Goal: Find specific page/section: Find specific page/section

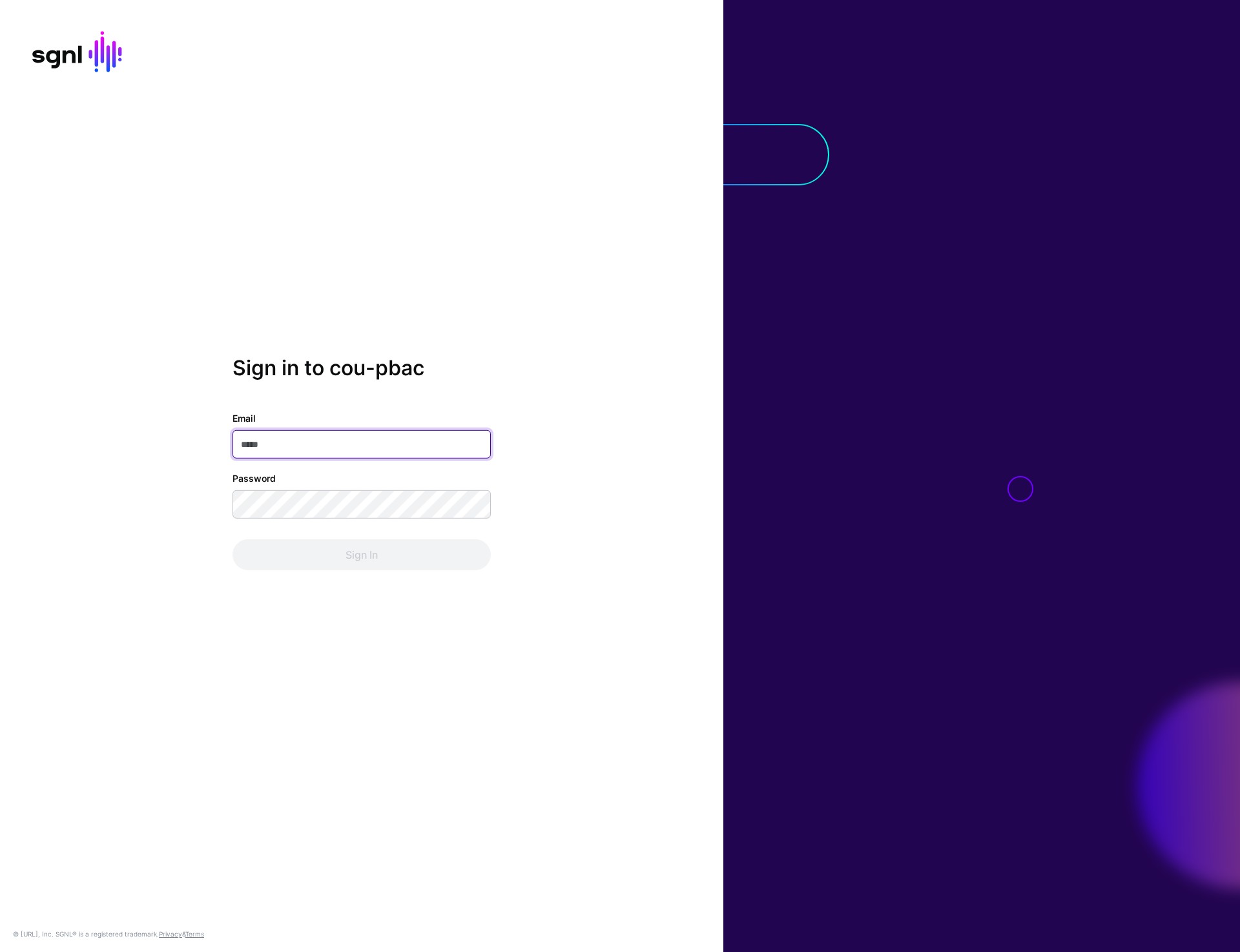
type input "**********"
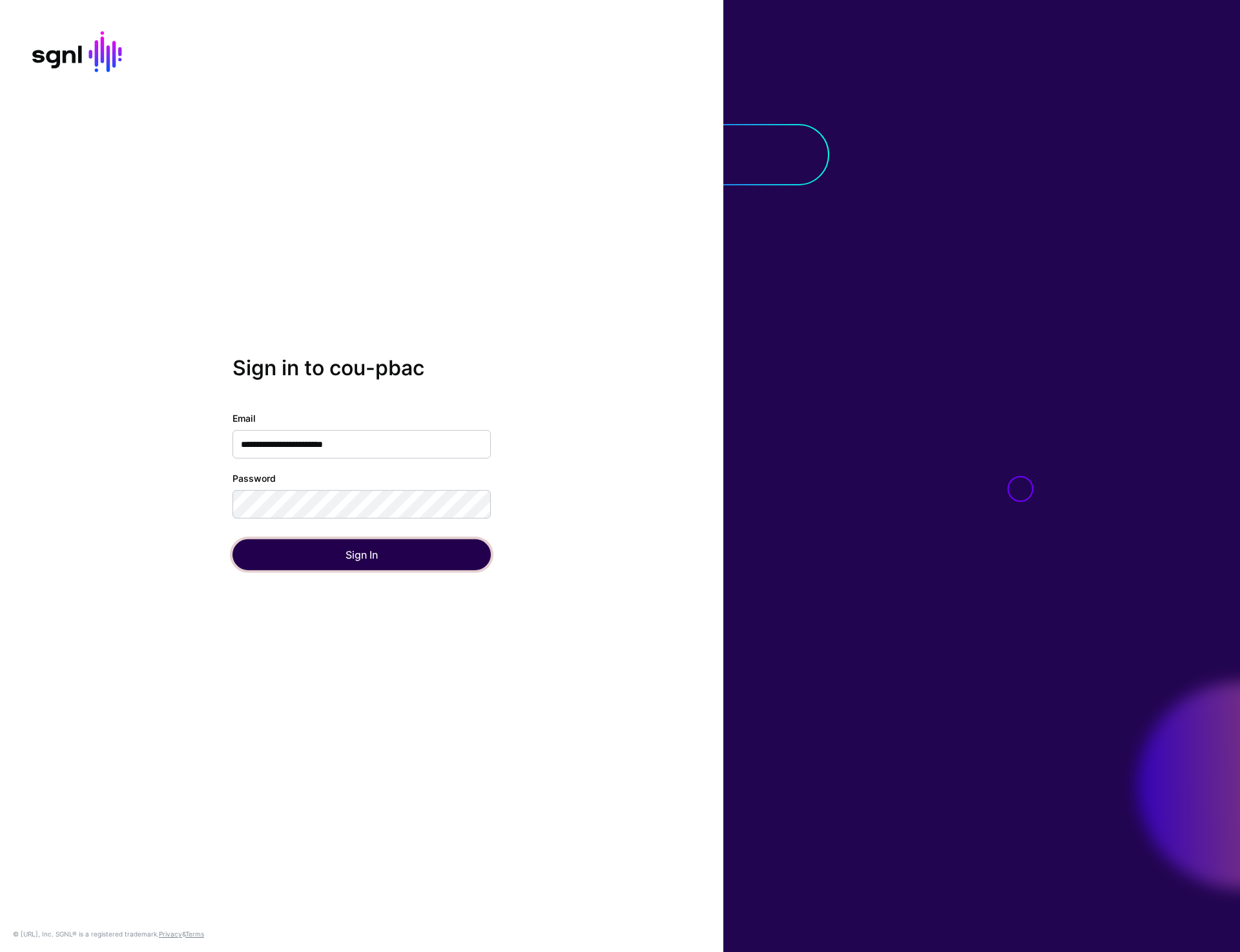
click at [361, 563] on button "Sign In" at bounding box center [361, 555] width 258 height 31
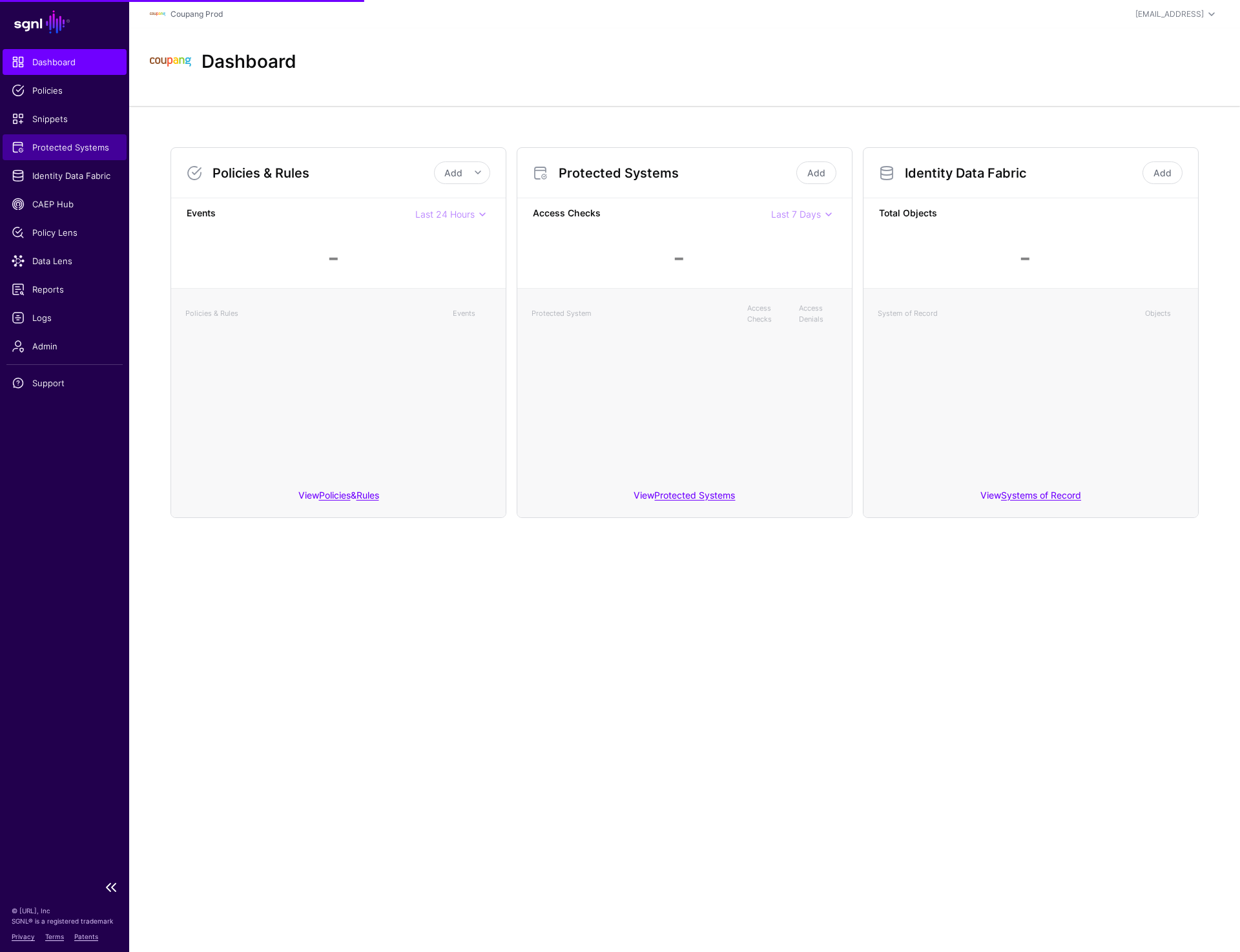
click at [73, 149] on span "Protected Systems" at bounding box center [64, 147] width 106 height 12
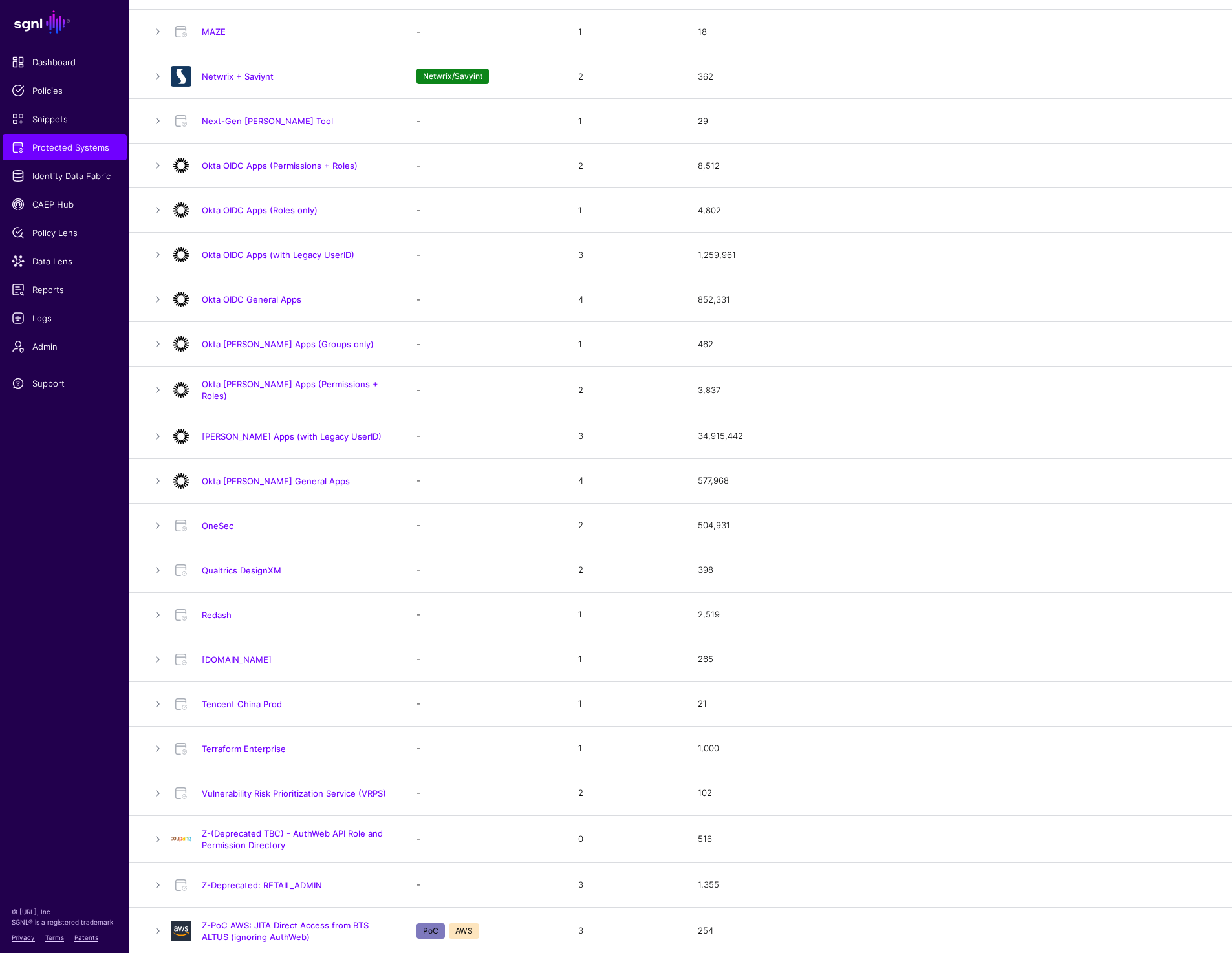
scroll to position [730, 0]
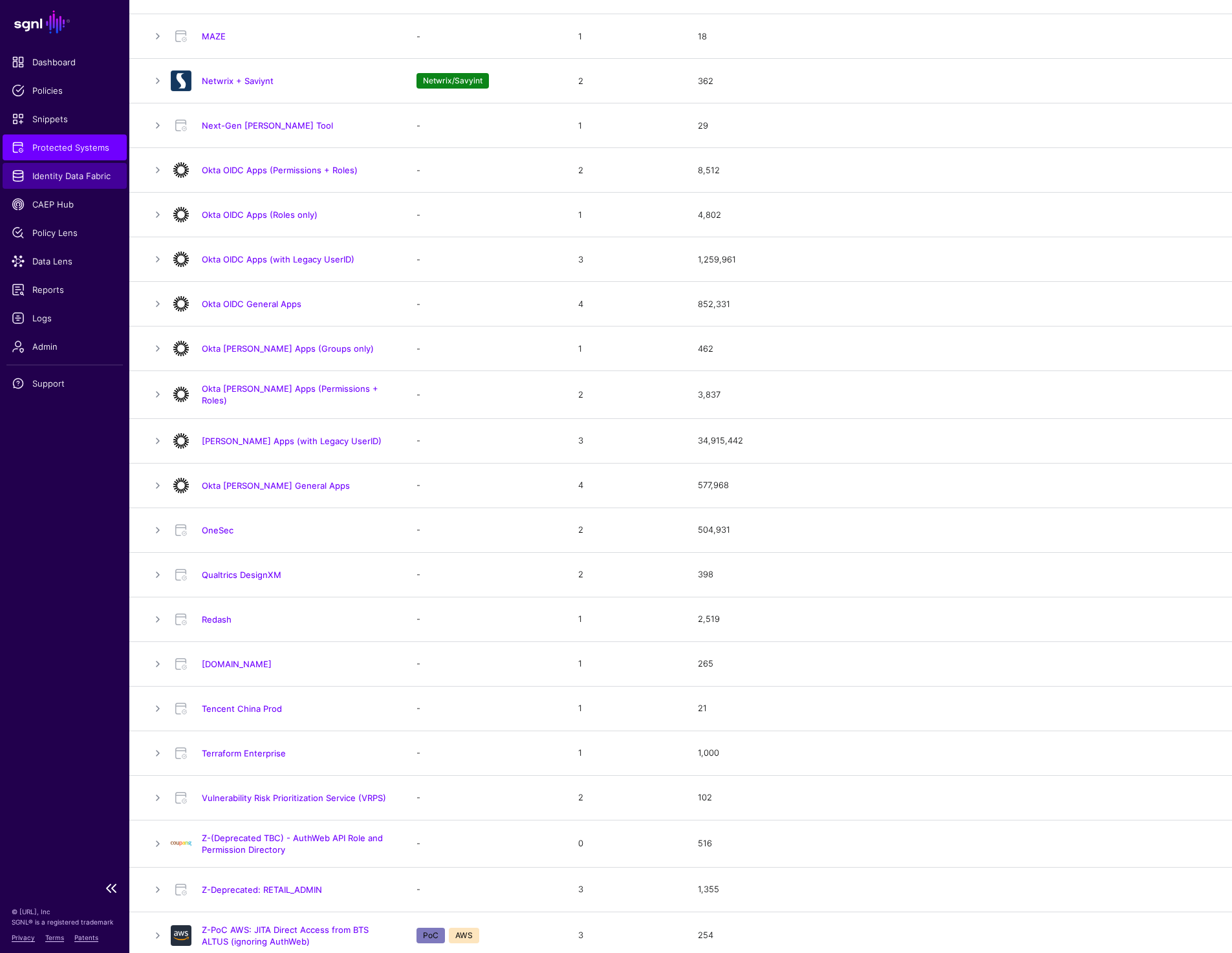
click at [40, 185] on link "Identity Data Fabric" at bounding box center [64, 176] width 124 height 26
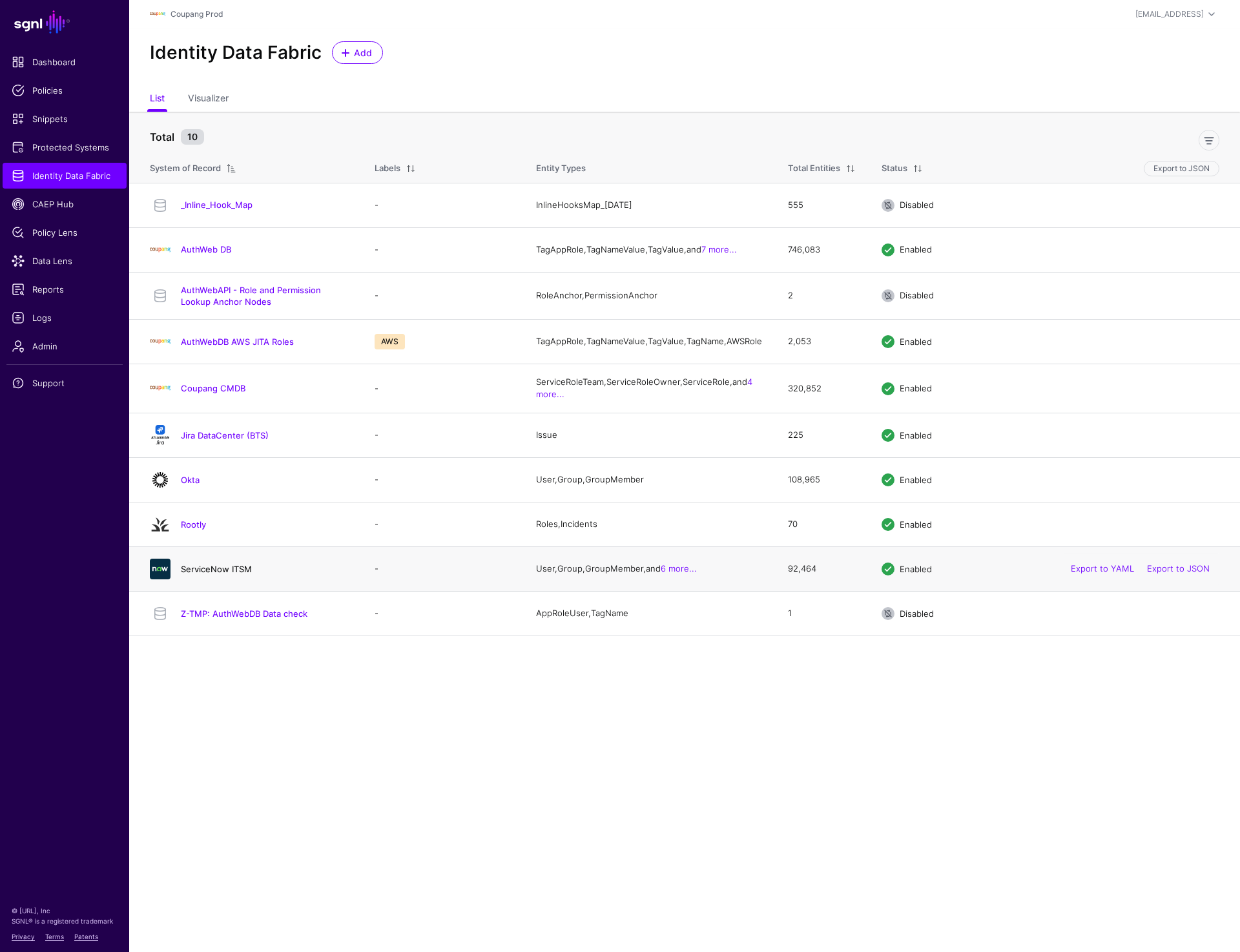
click at [227, 574] on link "ServiceNow ITSM" at bounding box center [216, 569] width 71 height 11
